Goal: Task Accomplishment & Management: Manage account settings

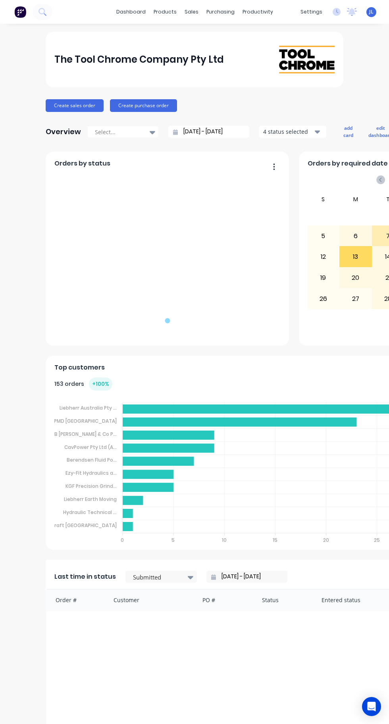
scroll to position [0, 31]
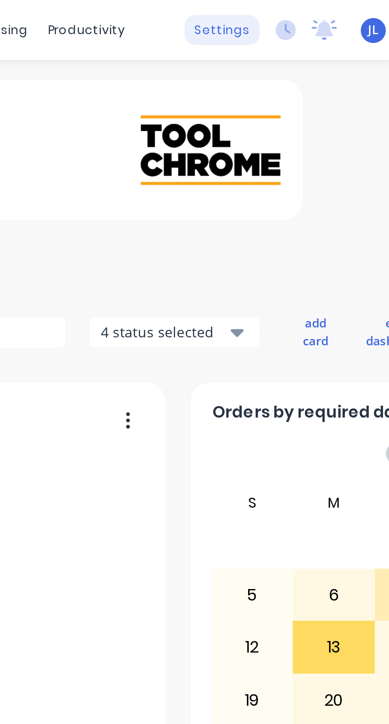
click at [287, 14] on div "settings" at bounding box center [281, 12] width 30 height 12
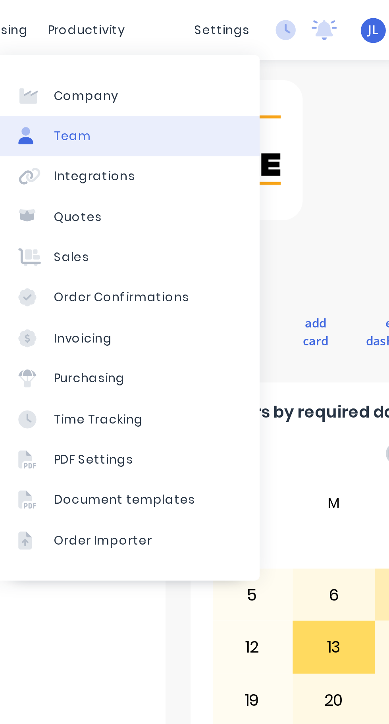
click at [226, 52] on div "Team" at bounding box center [221, 53] width 15 height 7
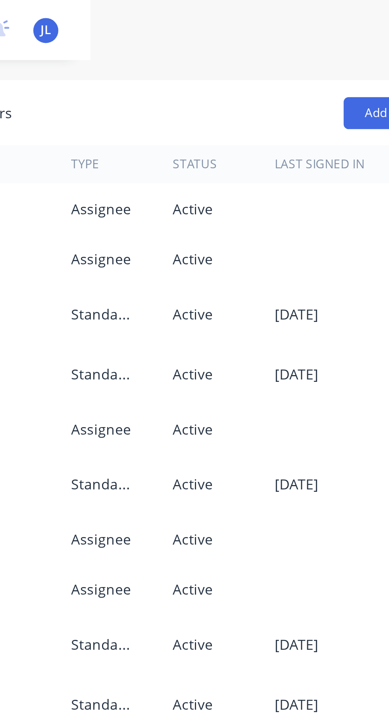
scroll to position [0, 171]
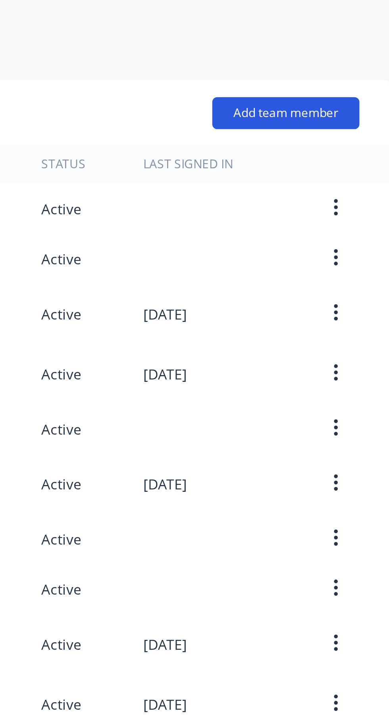
click at [358, 46] on button "Add team member" at bounding box center [348, 45] width 58 height 13
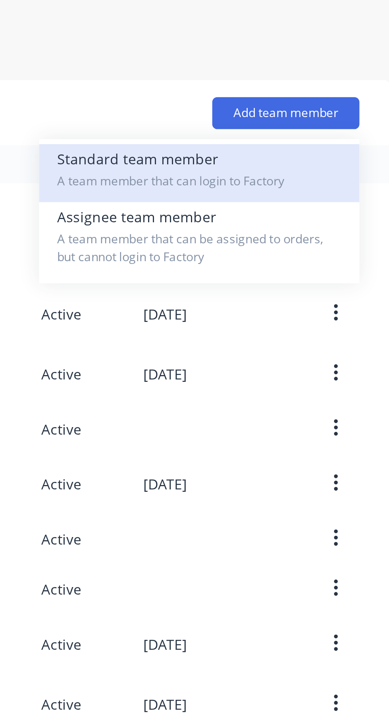
click at [305, 66] on div "Standard team member A team member that can login to Factory" at bounding box center [313, 68] width 113 height 23
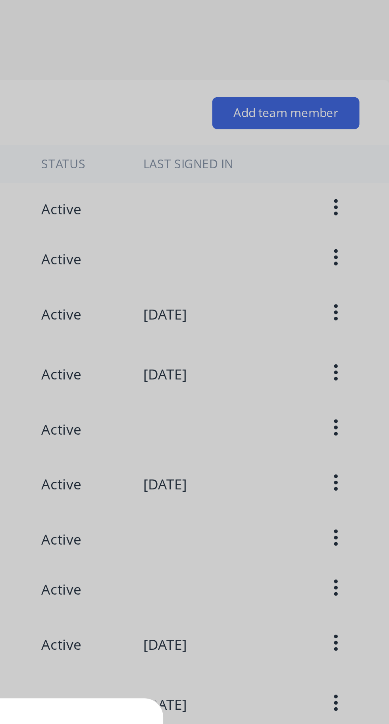
type input "[URL][DOMAIN_NAME]"
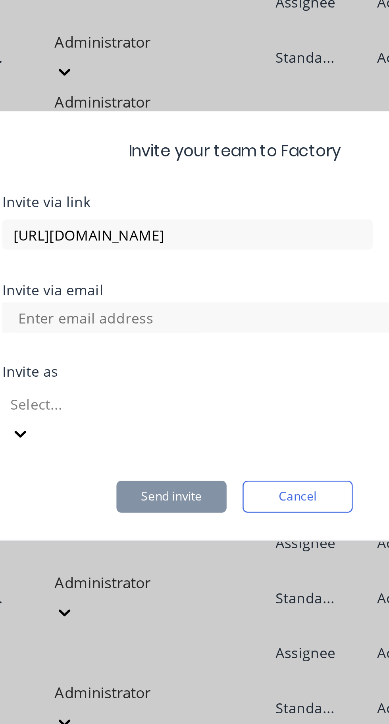
click at [177, 365] on input at bounding box center [143, 359] width 79 height 12
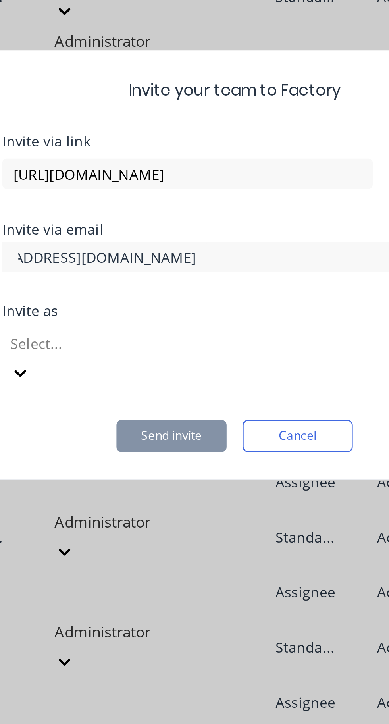
scroll to position [0, 37]
type input "[EMAIL_ADDRESS][DOMAIN_NAME]"
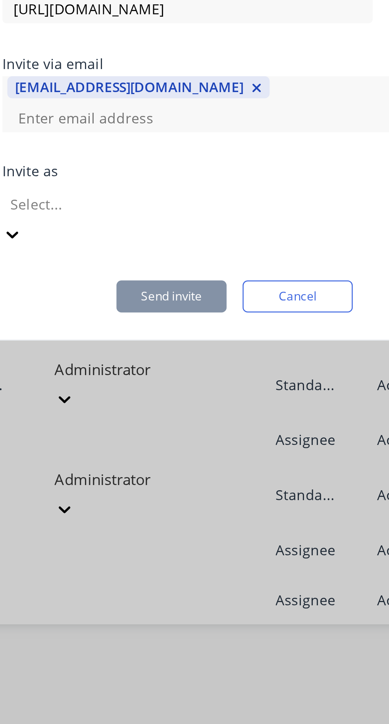
click at [170, 724] on span "Access and make changes to all elements of Factory." at bounding box center [194, 737] width 389 height 7
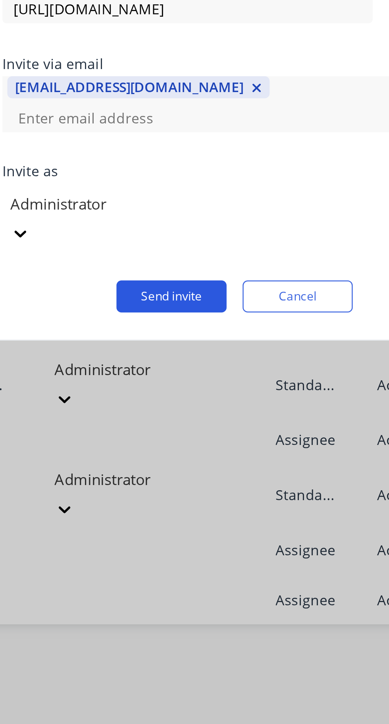
click at [168, 429] on button "Send invite" at bounding box center [170, 435] width 44 height 13
